Goal: Task Accomplishment & Management: Complete application form

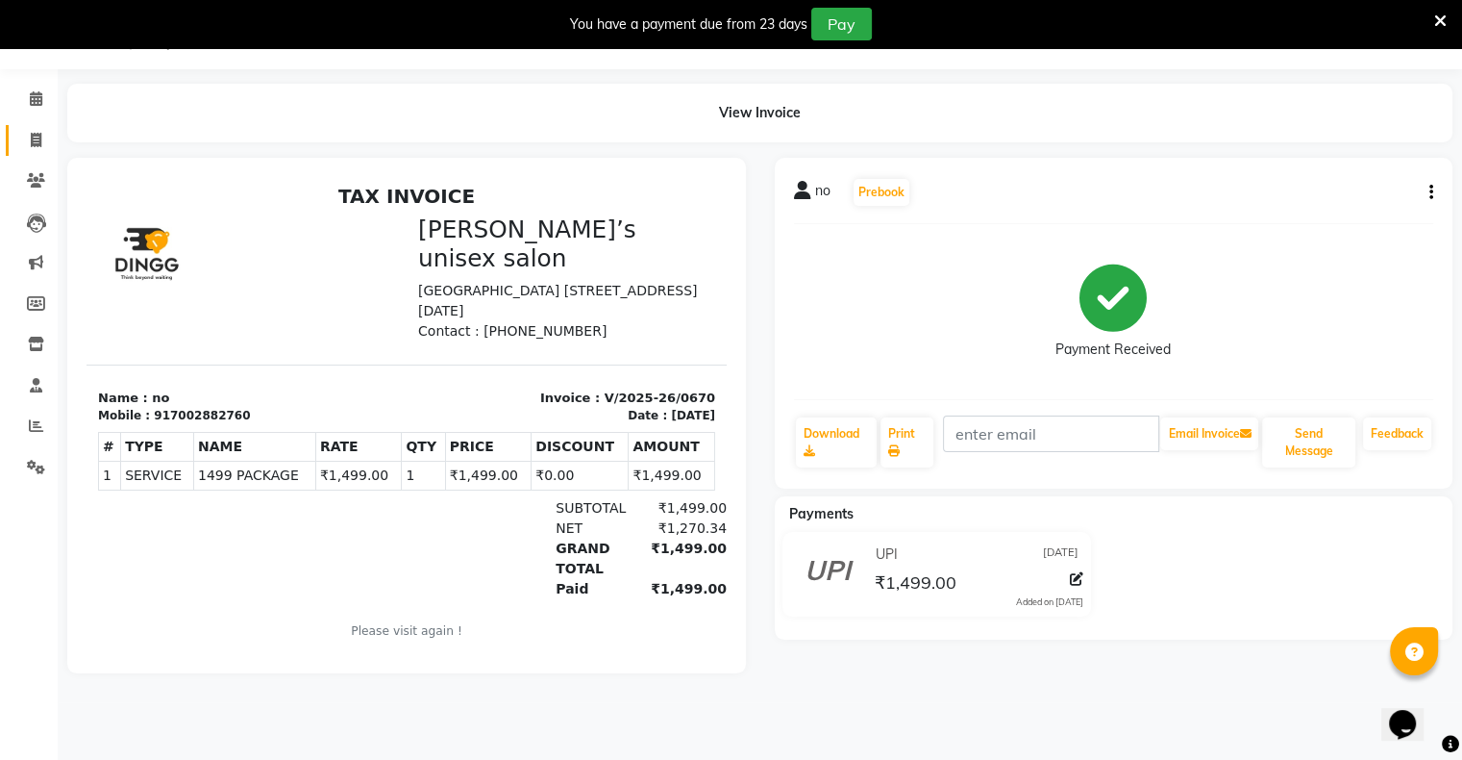
click at [36, 152] on link "Invoice" at bounding box center [29, 141] width 46 height 32
select select "8735"
select select "service"
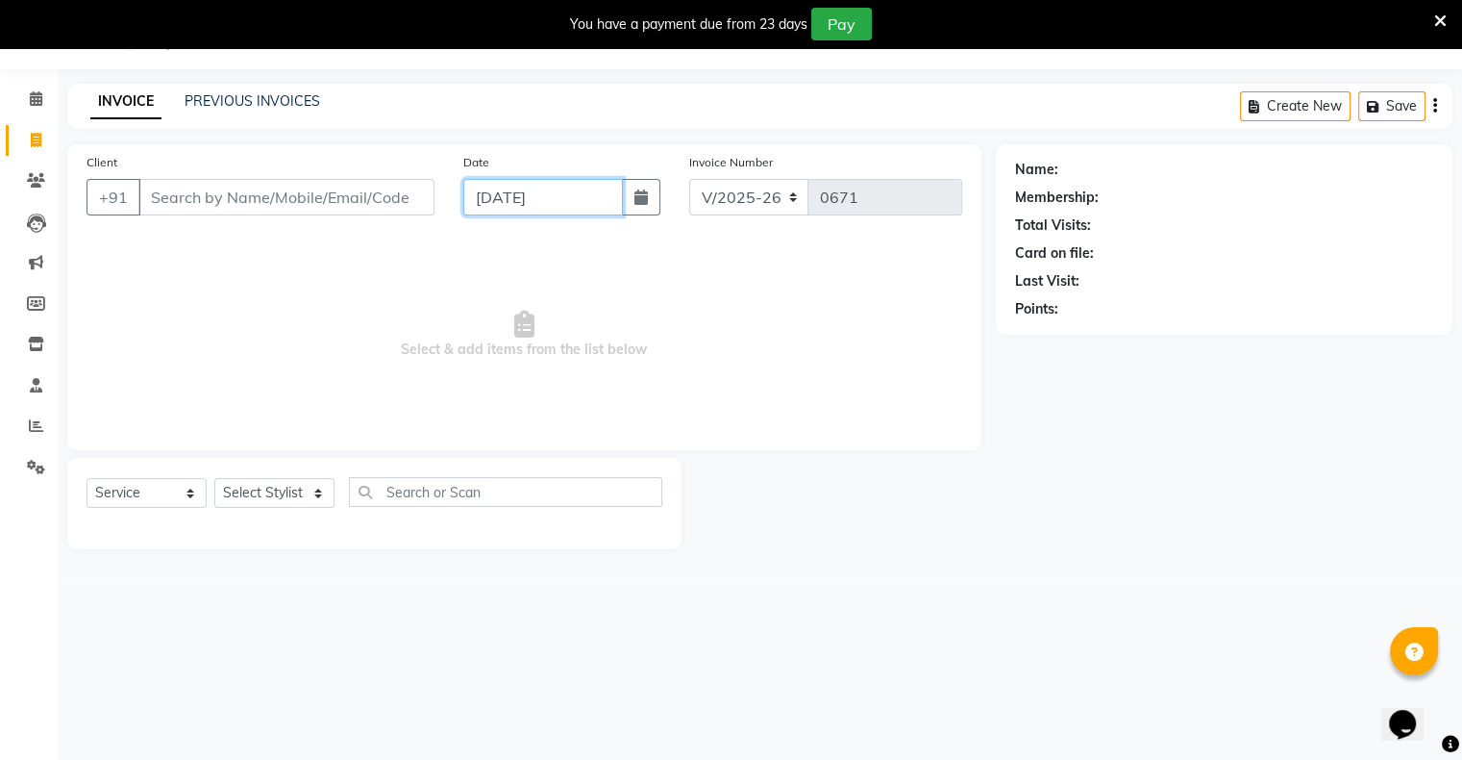
click at [537, 211] on input "[DATE]" at bounding box center [543, 197] width 160 height 37
select select "9"
select select "2025"
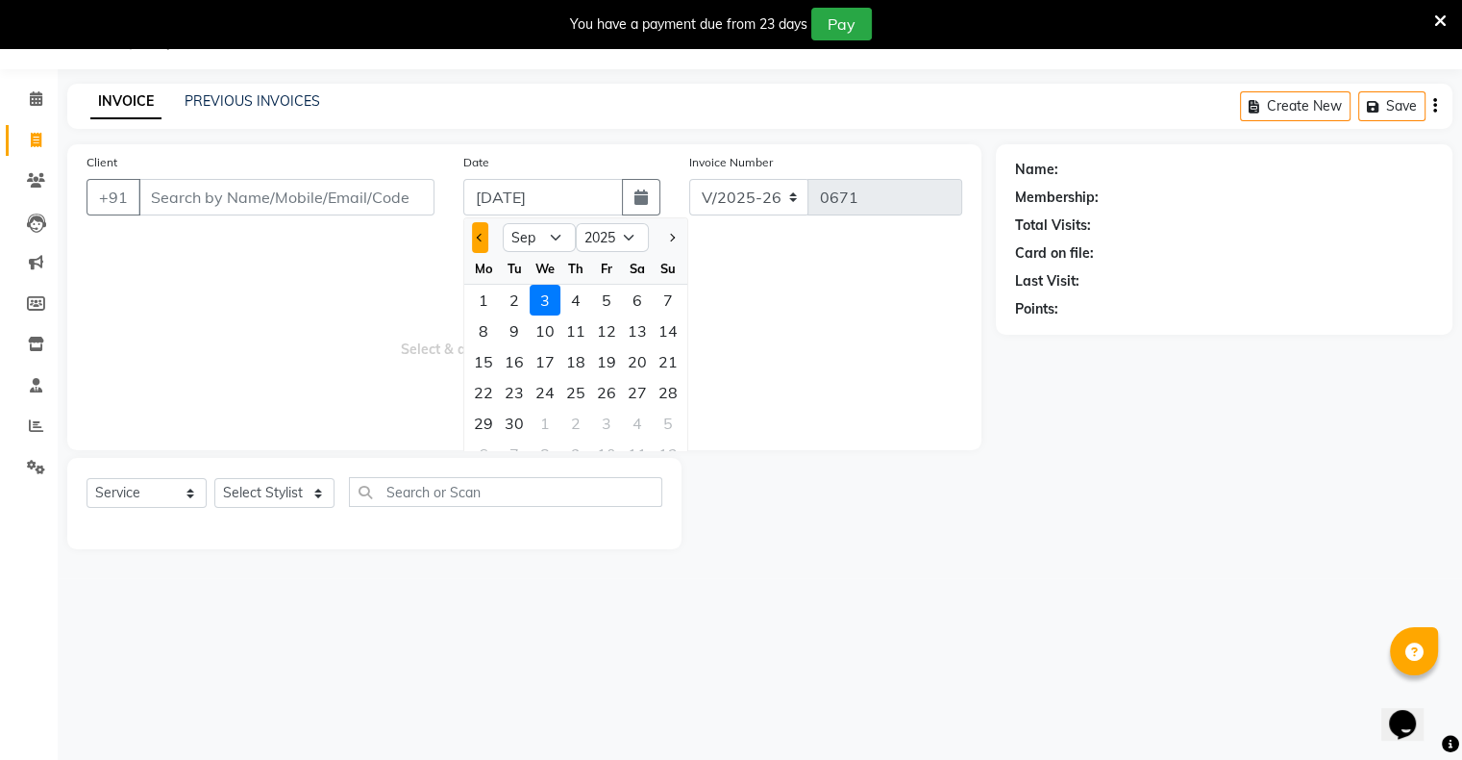
click at [477, 235] on span "Previous month" at bounding box center [481, 238] width 8 height 8
select select "8"
